Goal: Information Seeking & Learning: Learn about a topic

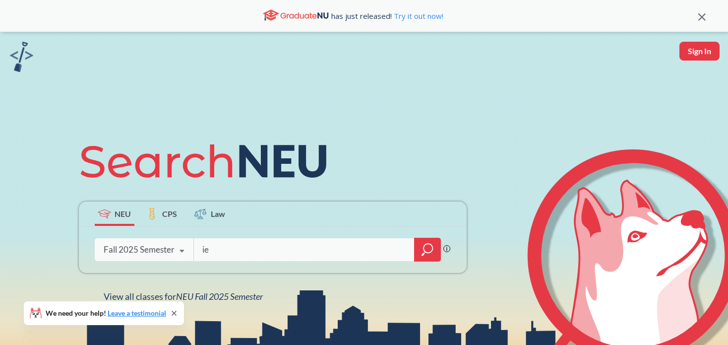
type input "ie"
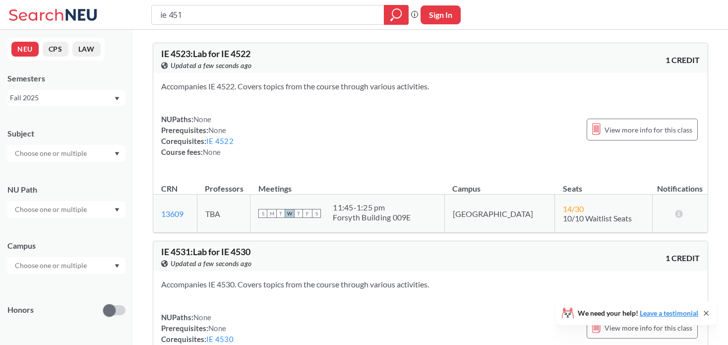
type input "ie 4516"
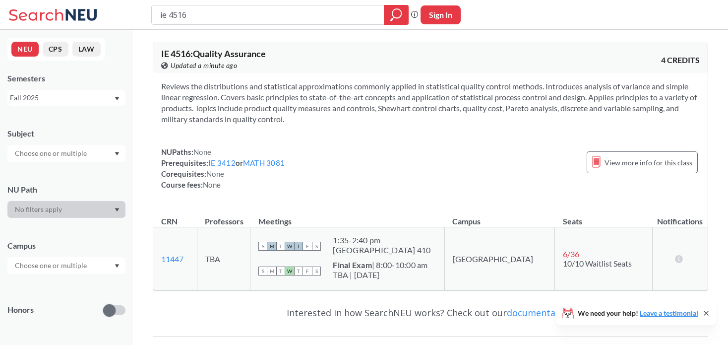
click at [61, 97] on div "Fall 2025" at bounding box center [62, 97] width 104 height 11
click at [62, 156] on div "Summer 2 2025" at bounding box center [66, 146] width 118 height 27
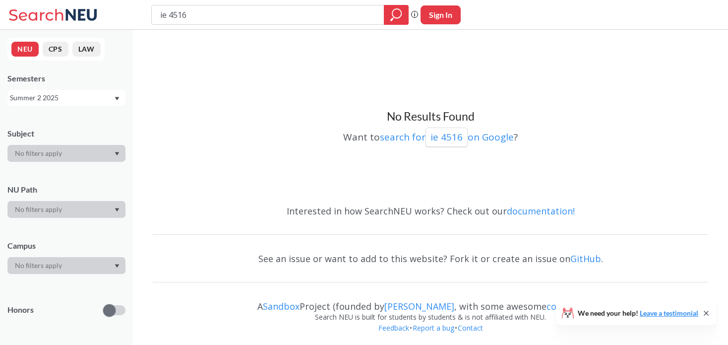
click at [76, 98] on div "Summer 2 2025" at bounding box center [62, 97] width 104 height 11
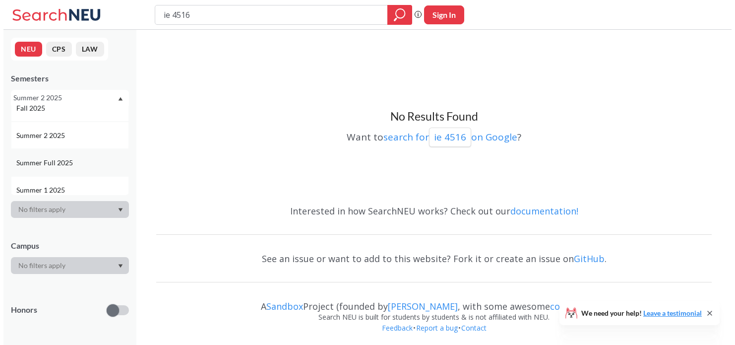
scroll to position [18, 0]
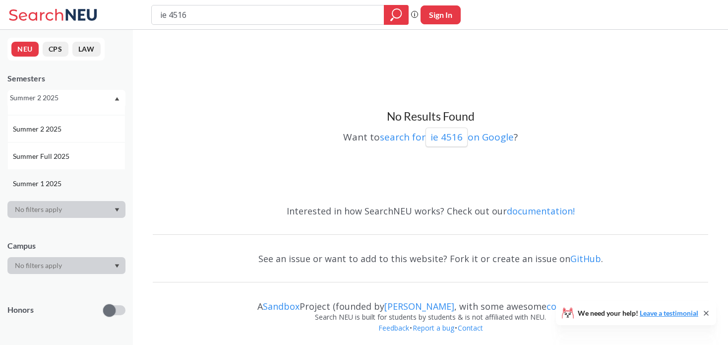
click at [67, 175] on div "Summer 1 2025" at bounding box center [66, 183] width 118 height 27
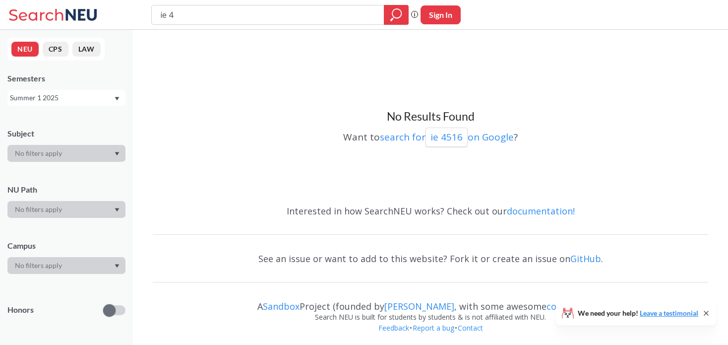
type input "ie"
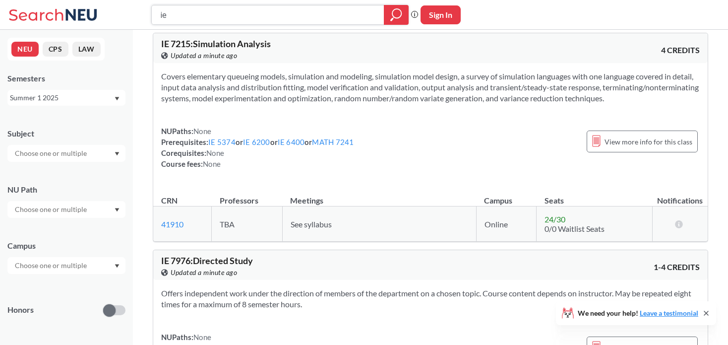
scroll to position [705, 0]
click at [279, 166] on div "NUPaths: None Prerequisites: IE 5374 or IE 6200 or IE 6400 or MATH 7241 Corequi…" at bounding box center [257, 148] width 193 height 44
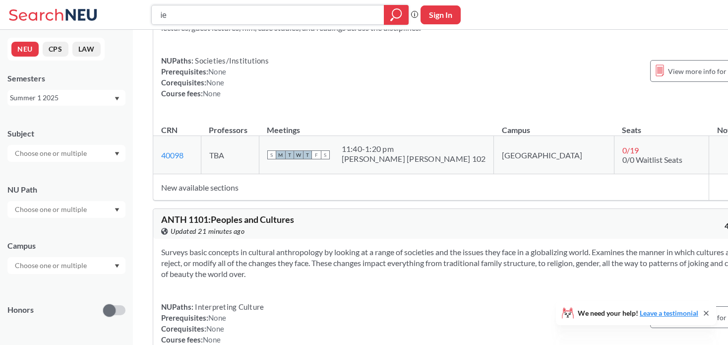
scroll to position [4550, 0]
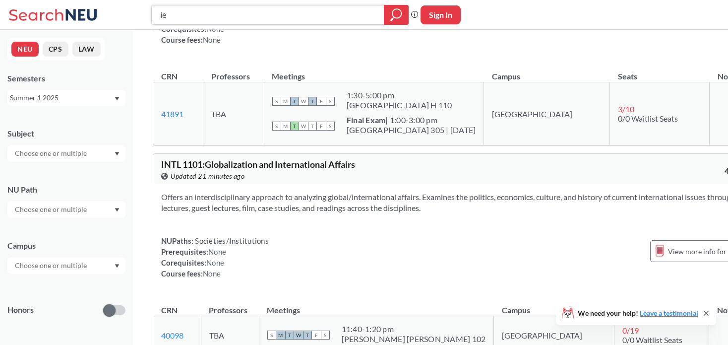
drag, startPoint x: 285, startPoint y: 22, endPoint x: 47, endPoint y: -16, distance: 241.1
type input "meie"
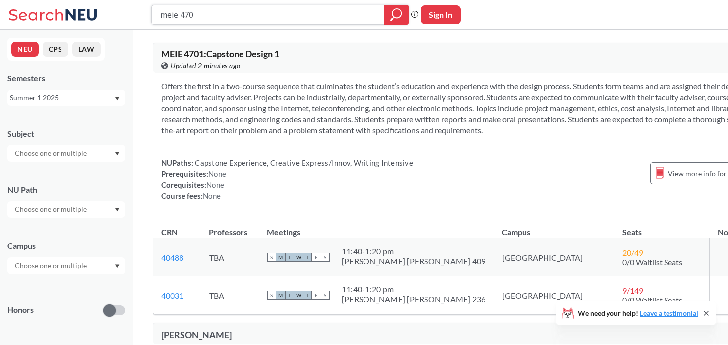
type input "meie 4702"
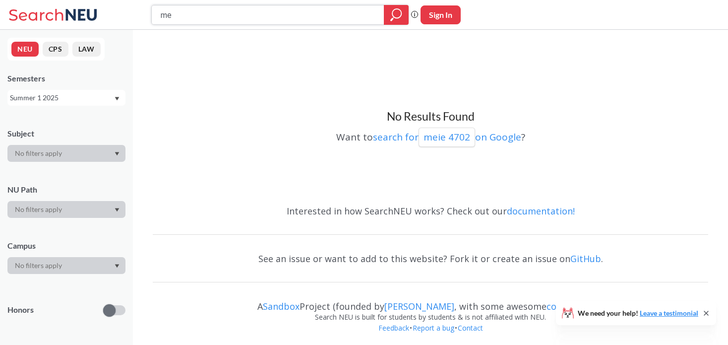
type input "m"
type input "ie"
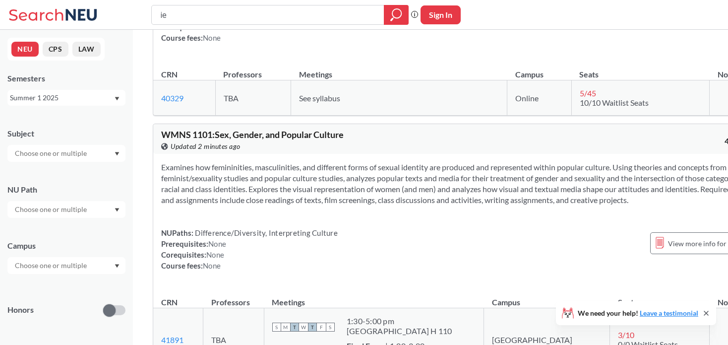
scroll to position [4303, 0]
